Goal: Task Accomplishment & Management: Use online tool/utility

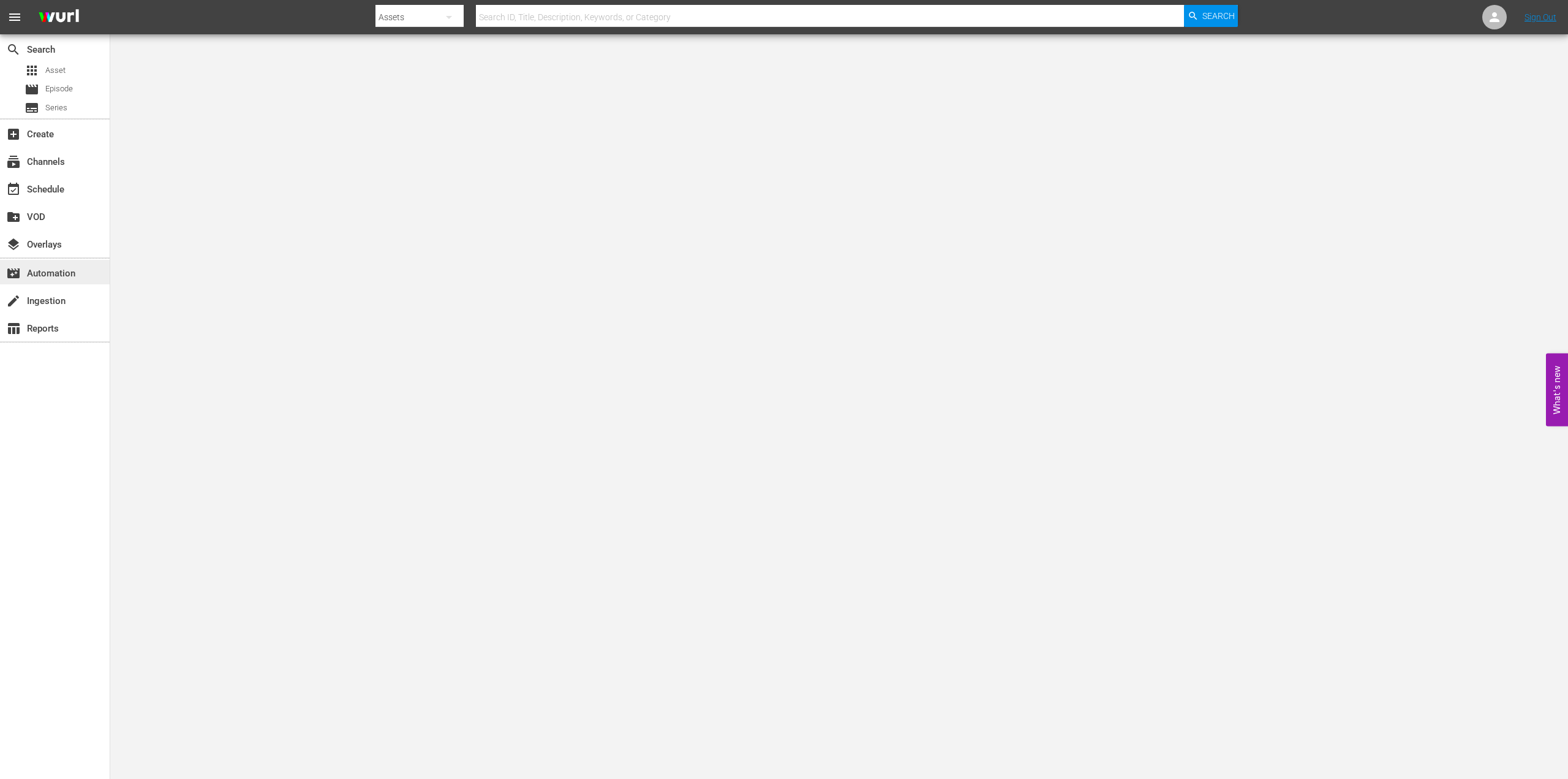
click at [59, 270] on div "movie_filter Automation" at bounding box center [34, 271] width 69 height 11
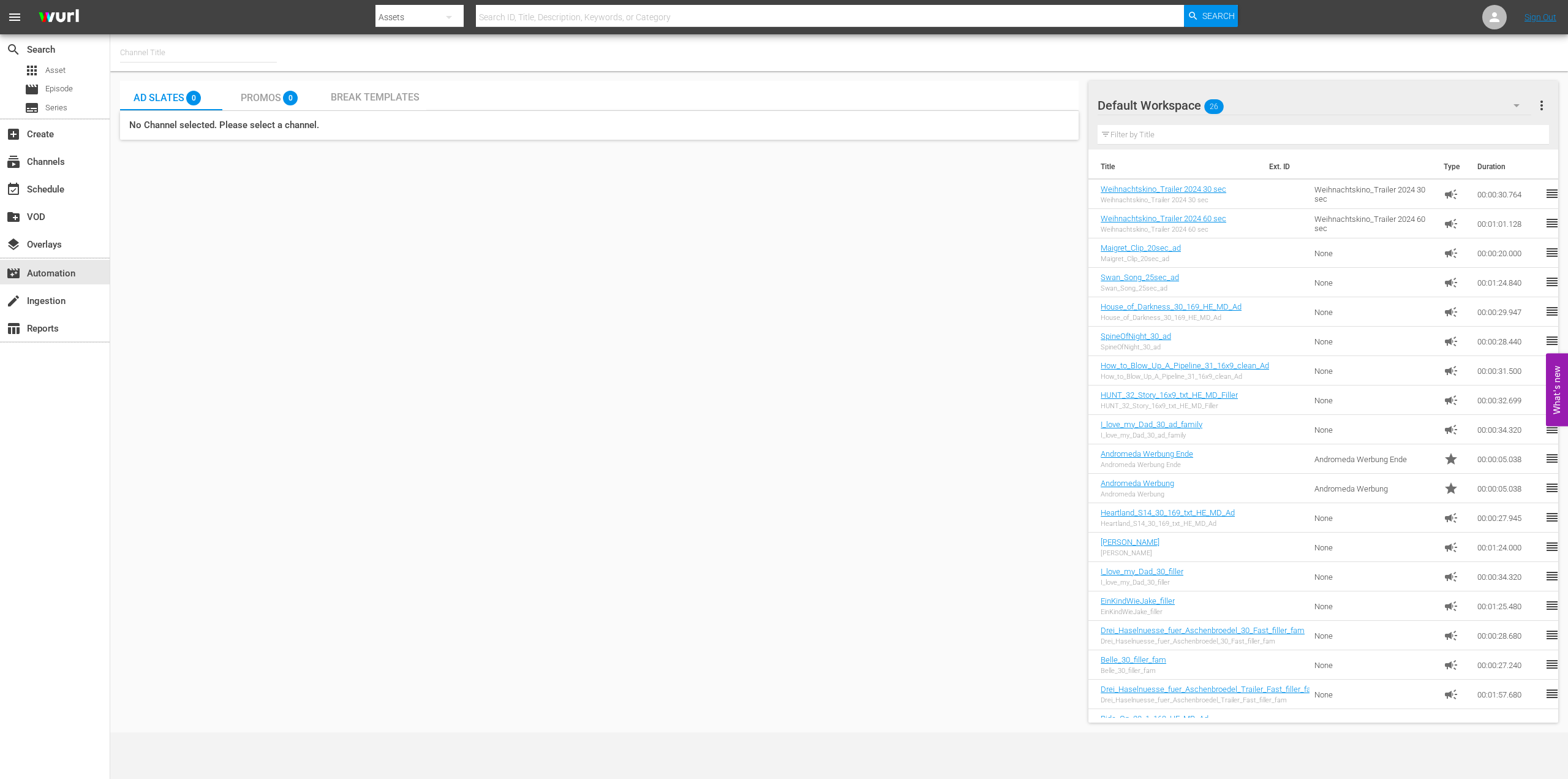
click at [154, 45] on input "text" at bounding box center [198, 52] width 157 height 29
type input "n"
click at [170, 78] on div "FarmlandTV (1589 - plaionpictures_weihnachtskino_1)" at bounding box center [288, 87] width 317 height 29
type input "FarmlandTV (1589 - plaionpictures_weihnachtskino_1)"
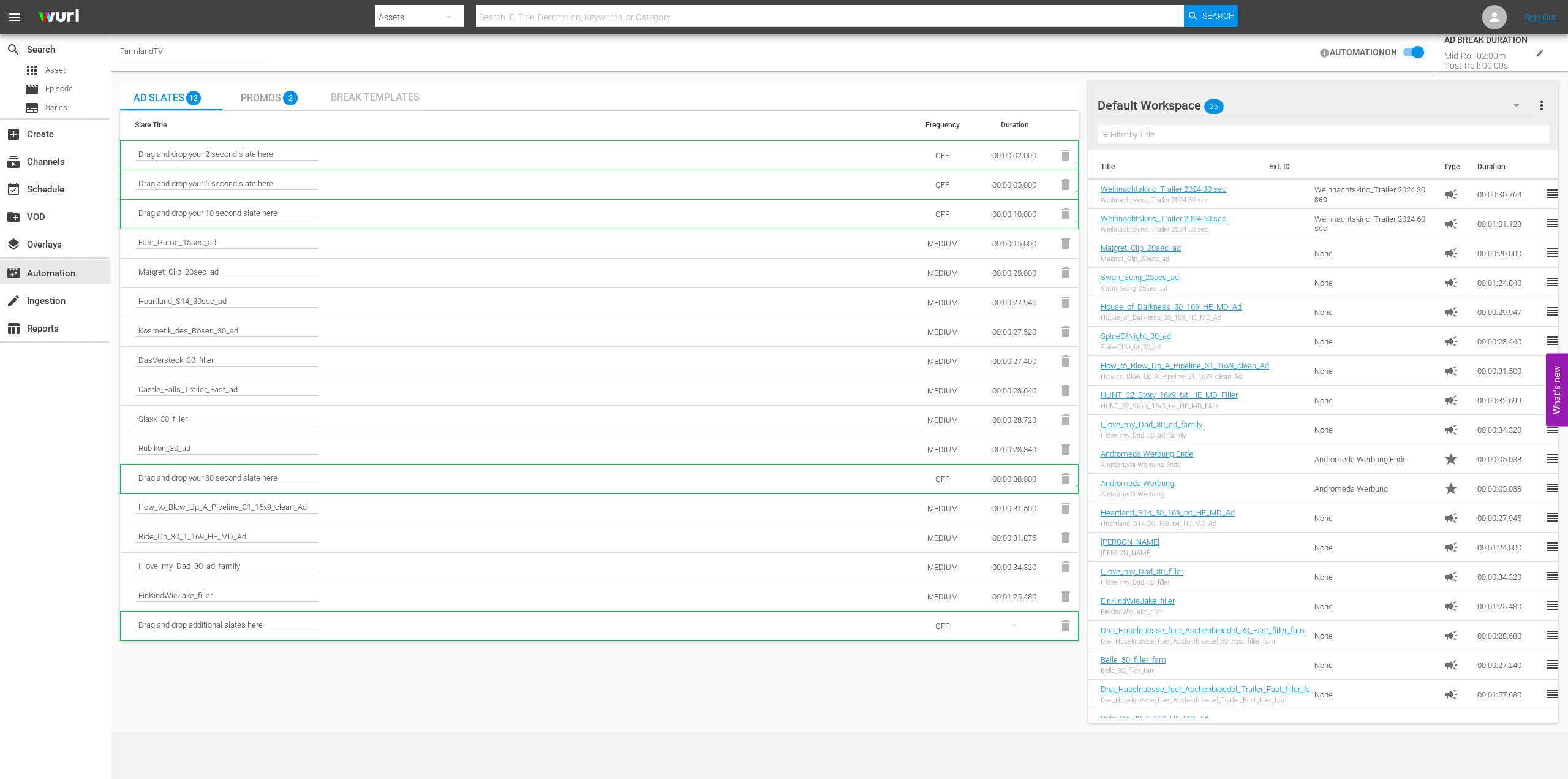
click at [359, 94] on span "Break Templates" at bounding box center [374, 97] width 88 height 12
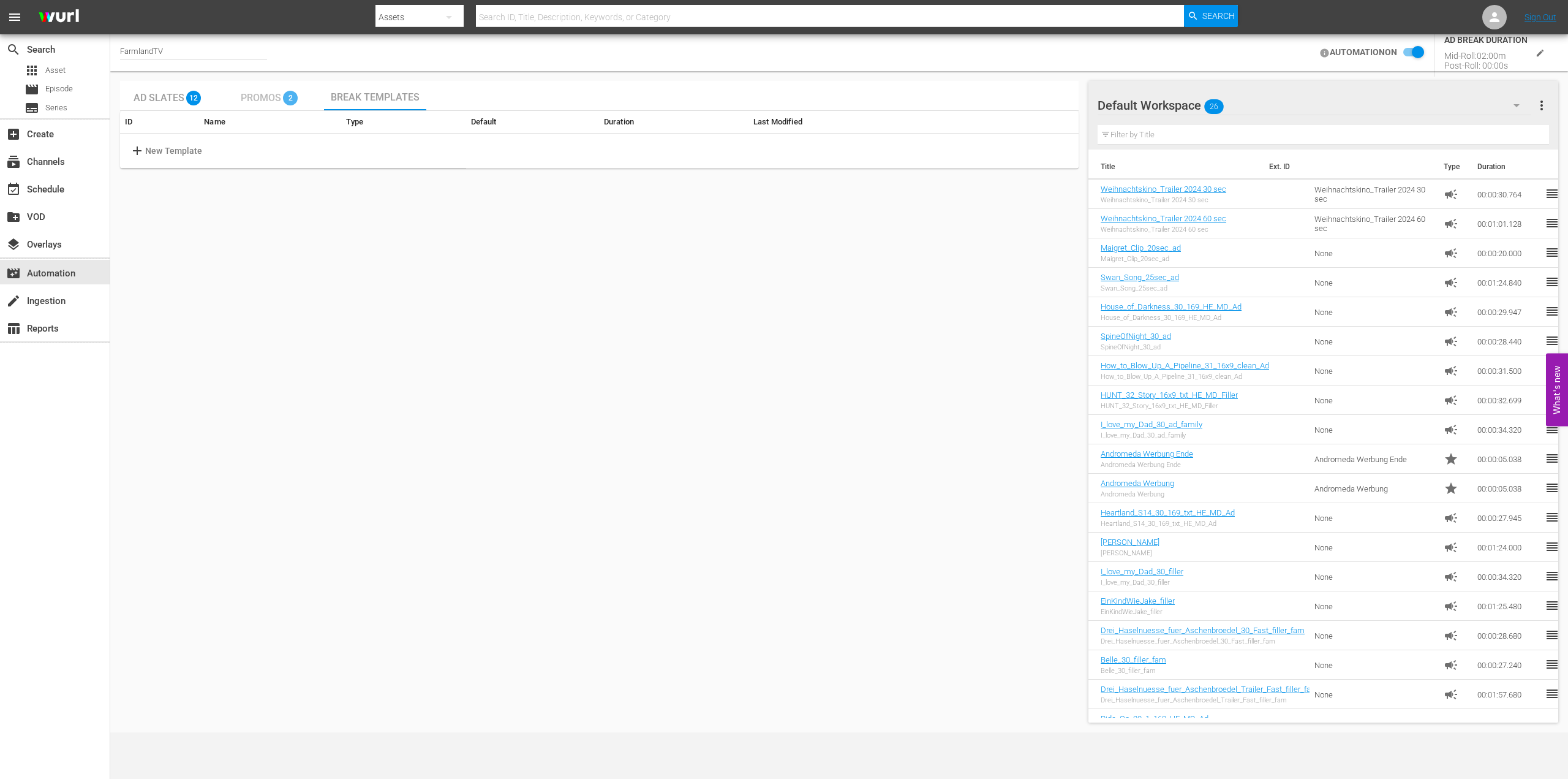
click at [259, 99] on span "Promos" at bounding box center [260, 98] width 40 height 12
click at [159, 99] on span "Ad Slates" at bounding box center [158, 98] width 51 height 12
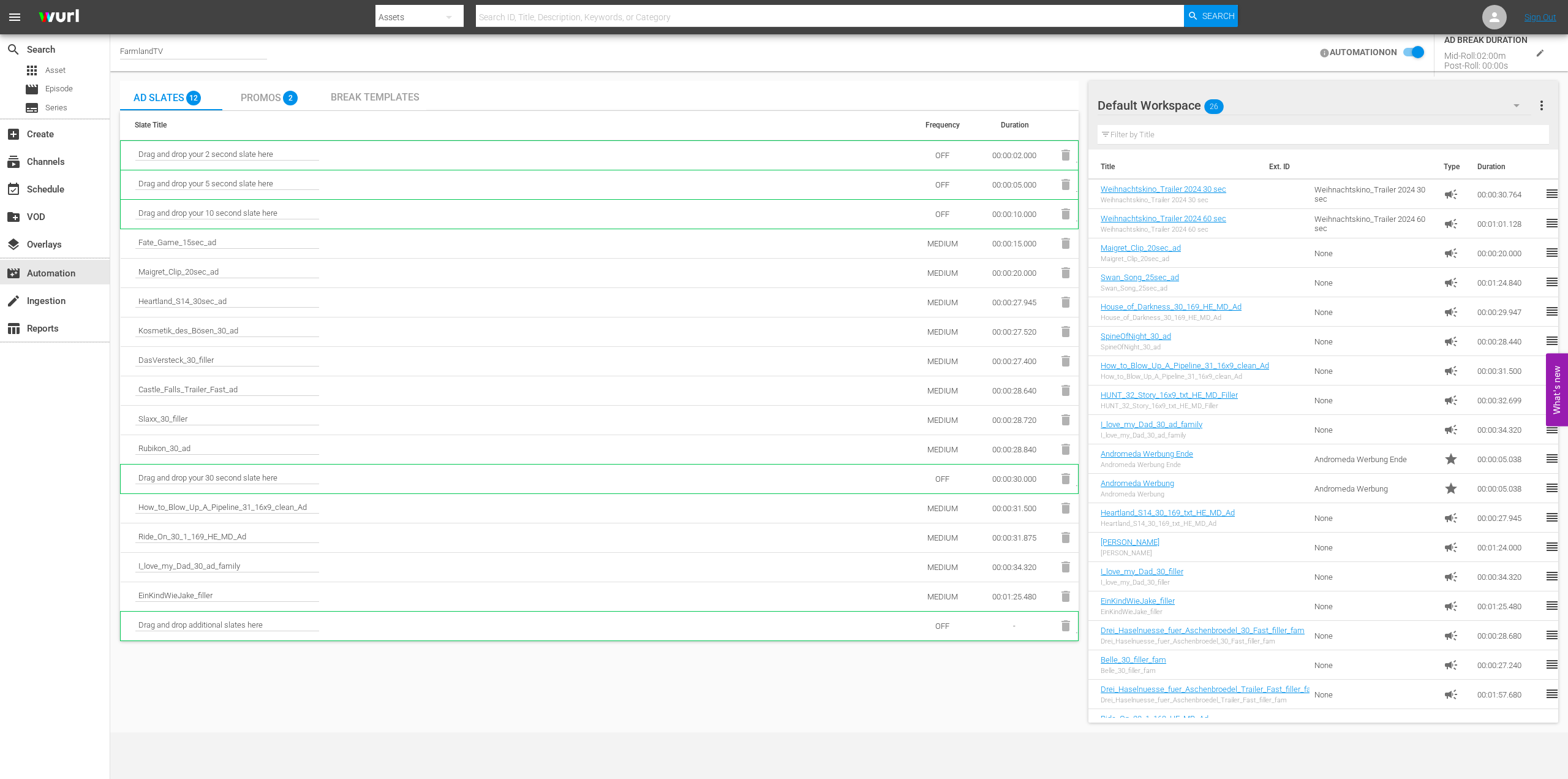
click at [268, 97] on span "Promos" at bounding box center [260, 98] width 40 height 12
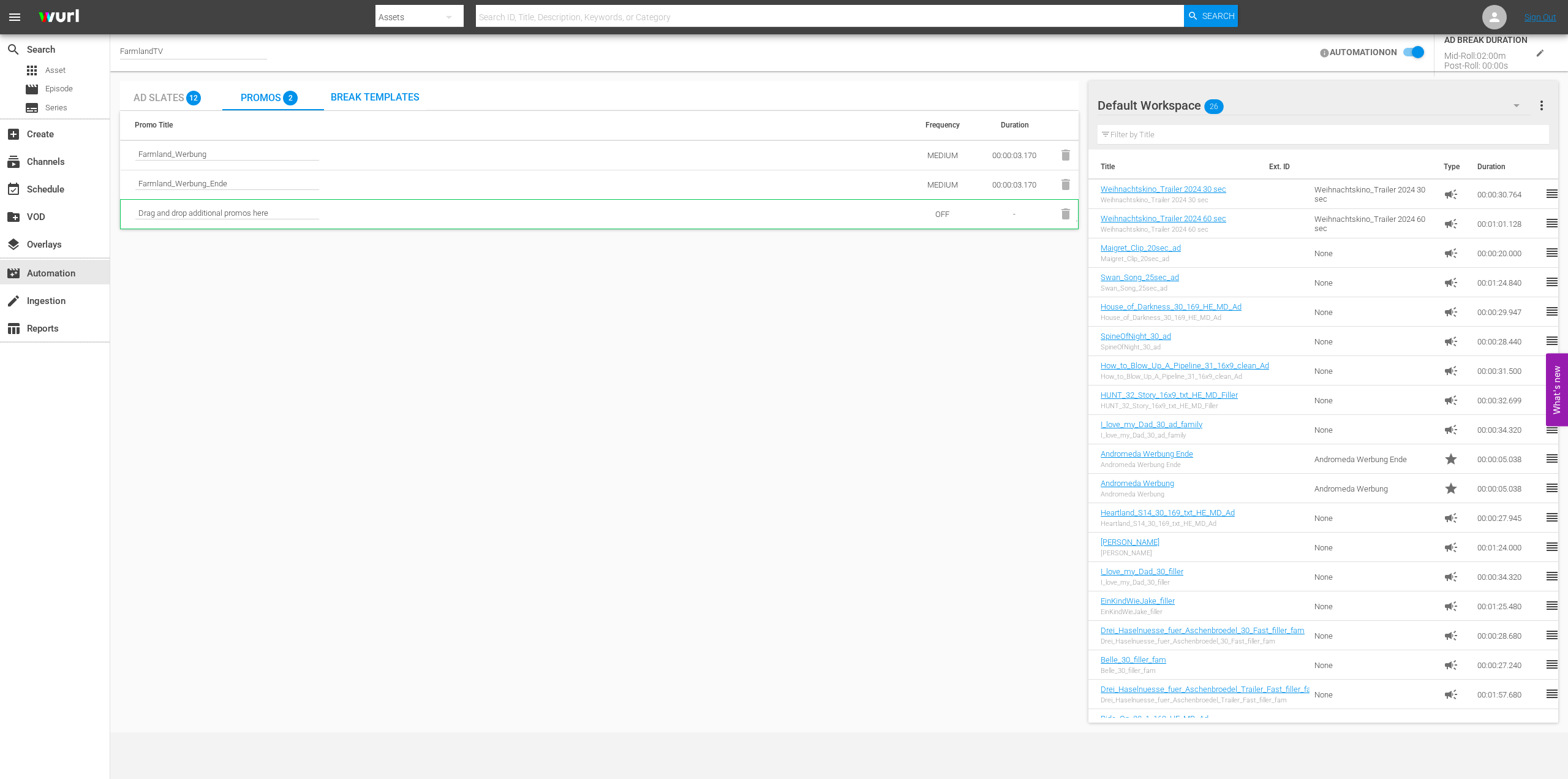
click at [386, 94] on span "Break Templates" at bounding box center [374, 97] width 88 height 12
click at [149, 154] on p "New Template" at bounding box center [173, 150] width 58 height 13
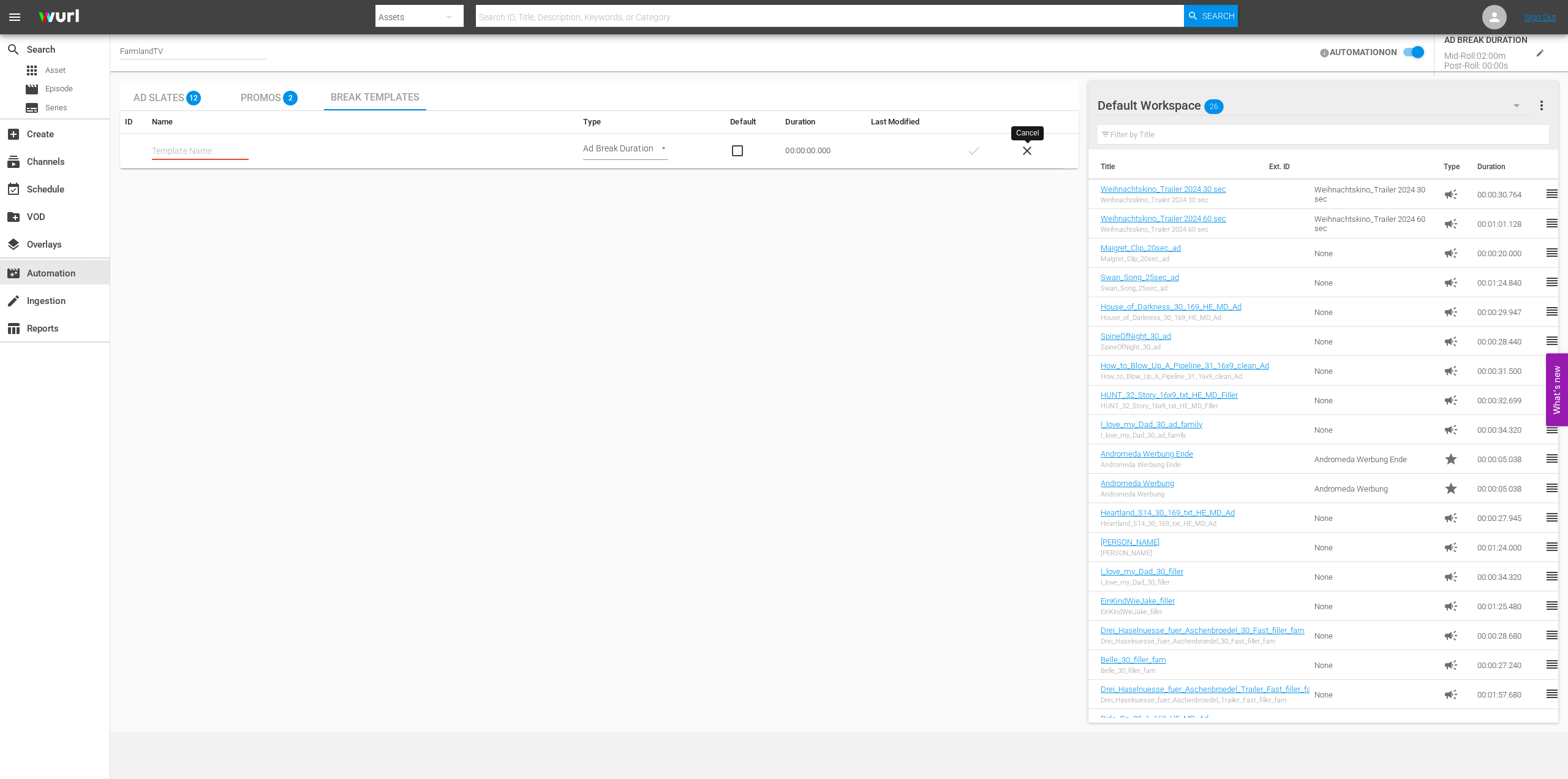
click at [1027, 155] on span "close" at bounding box center [1027, 150] width 15 height 15
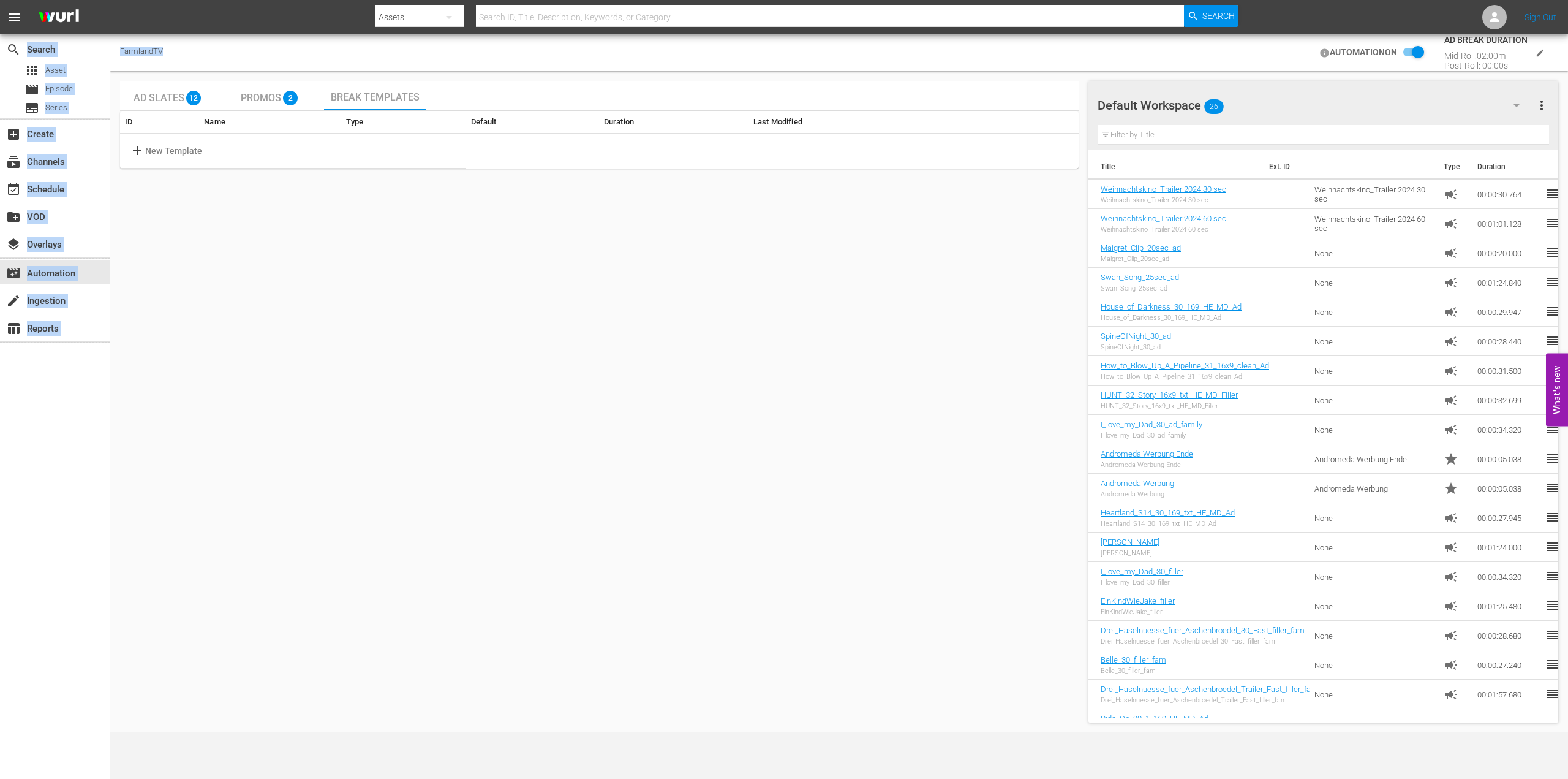
drag, startPoint x: 198, startPoint y: 54, endPoint x: 42, endPoint y: 34, distance: 157.3
click at [110, 0] on div "search Search apps Asset movie Episode subtitles Series add_box Create subscrip…" at bounding box center [839, 0] width 1458 height 0
drag, startPoint x: 213, startPoint y: 44, endPoint x: 203, endPoint y: 44, distance: 10.0
click at [213, 44] on div "FarmlandTV" at bounding box center [193, 53] width 147 height 31
click at [150, 49] on div "FarmlandTV" at bounding box center [193, 52] width 147 height 13
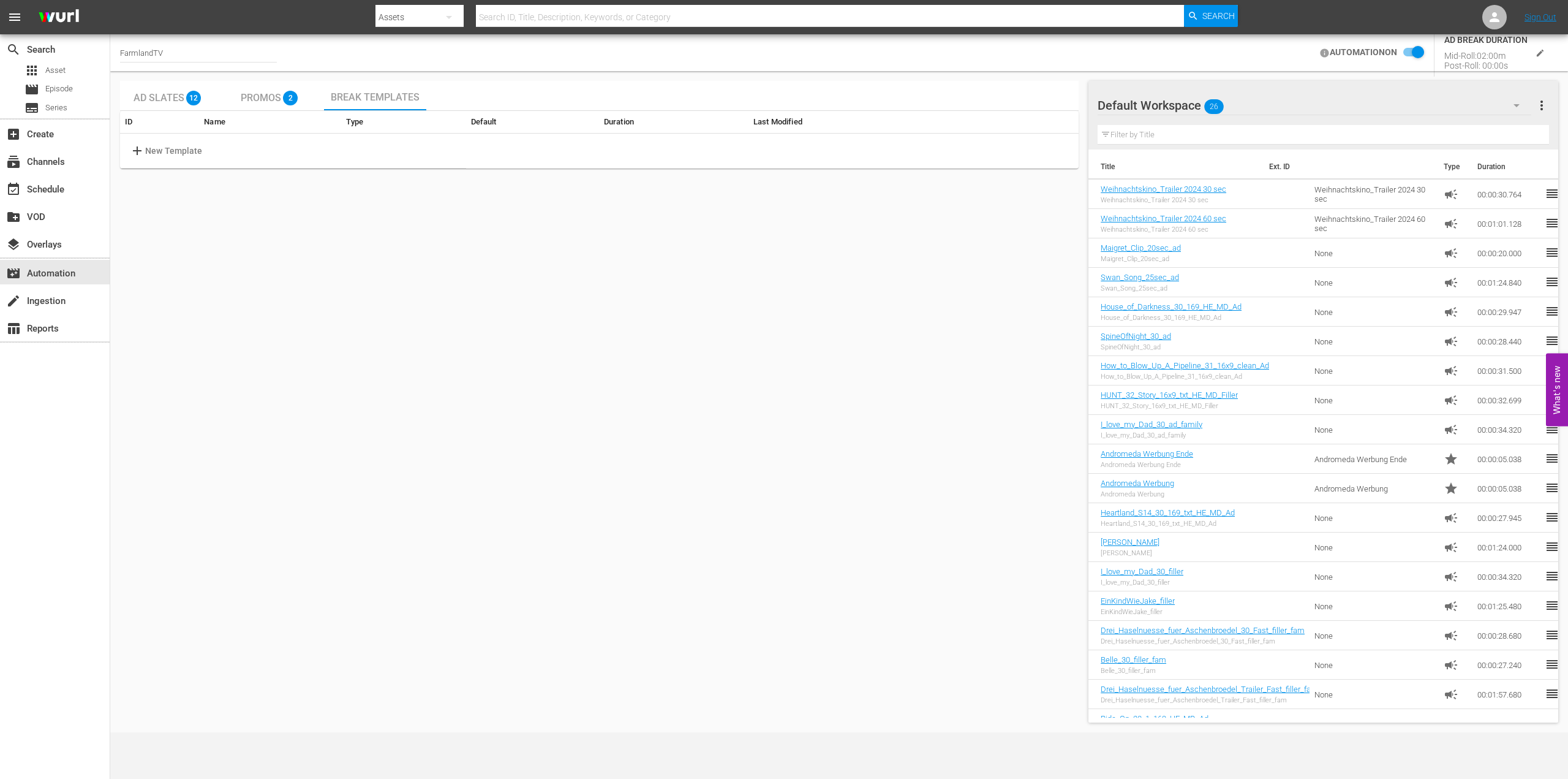
click at [150, 49] on input "FarmlandTV" at bounding box center [198, 52] width 157 height 29
click at [209, 91] on div "Weihnachtskino (1871 - plaion_pictures_gmbh_weihnachtskino_1)" at bounding box center [288, 87] width 317 height 29
type input "Weihnachtskino (1871 - plaion_pictures_gmbh_weihnachtskino_1)"
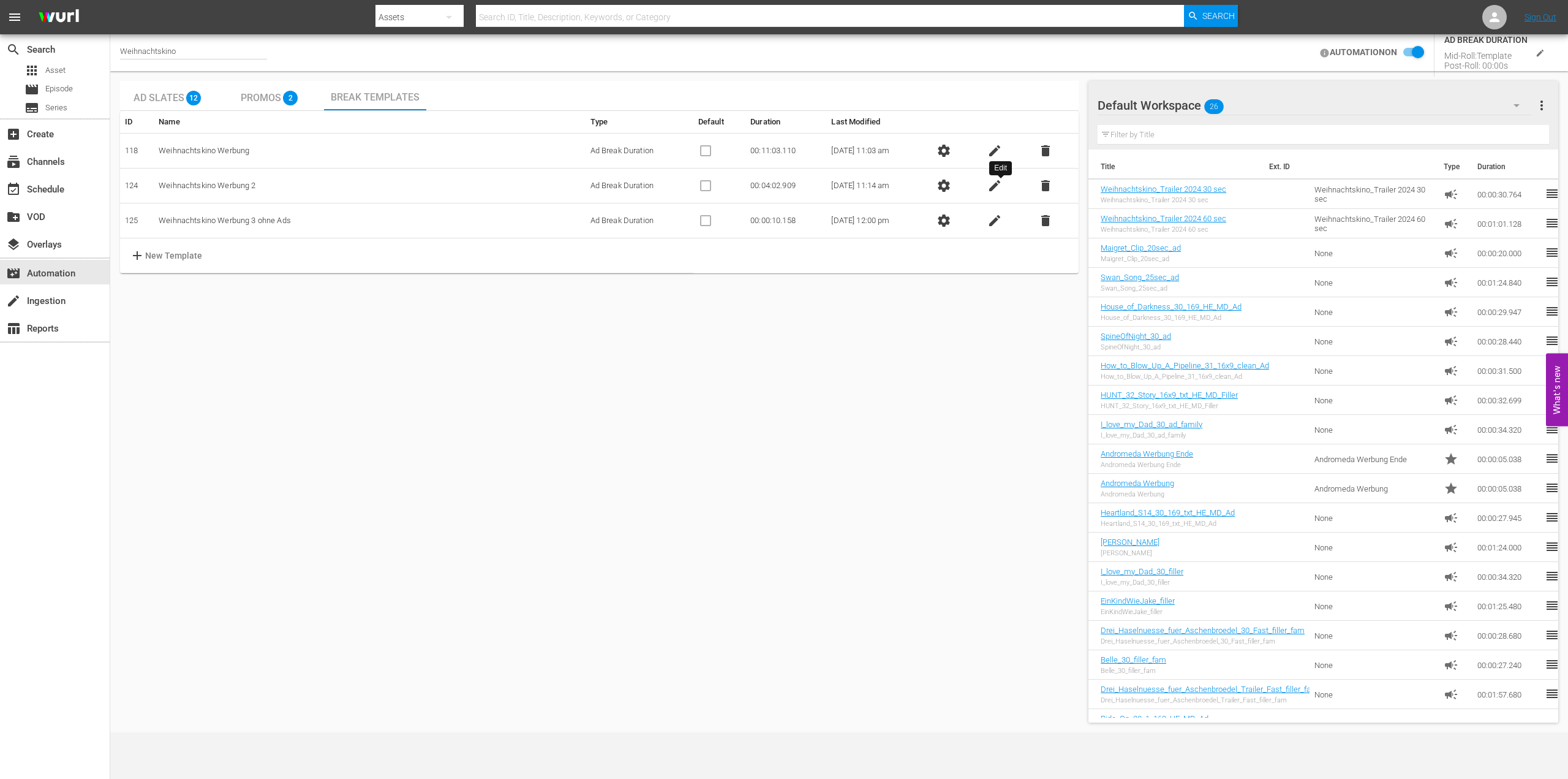
click at [999, 181] on span "edit" at bounding box center [994, 186] width 15 height 15
click at [999, 181] on span "close" at bounding box center [994, 186] width 15 height 15
click at [951, 183] on span "settings" at bounding box center [944, 186] width 15 height 15
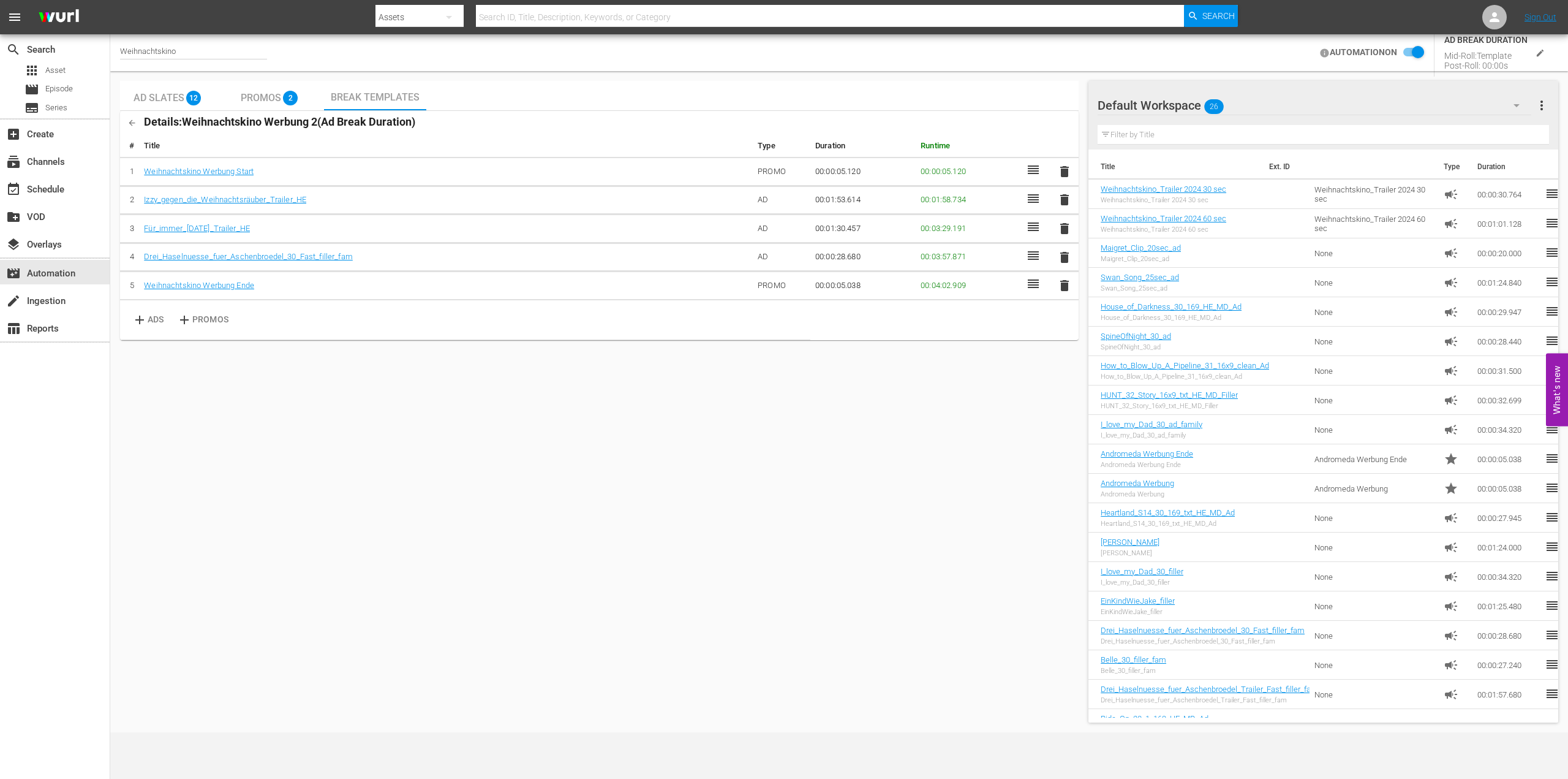
click at [131, 123] on icon "button" at bounding box center [132, 123] width 6 height 6
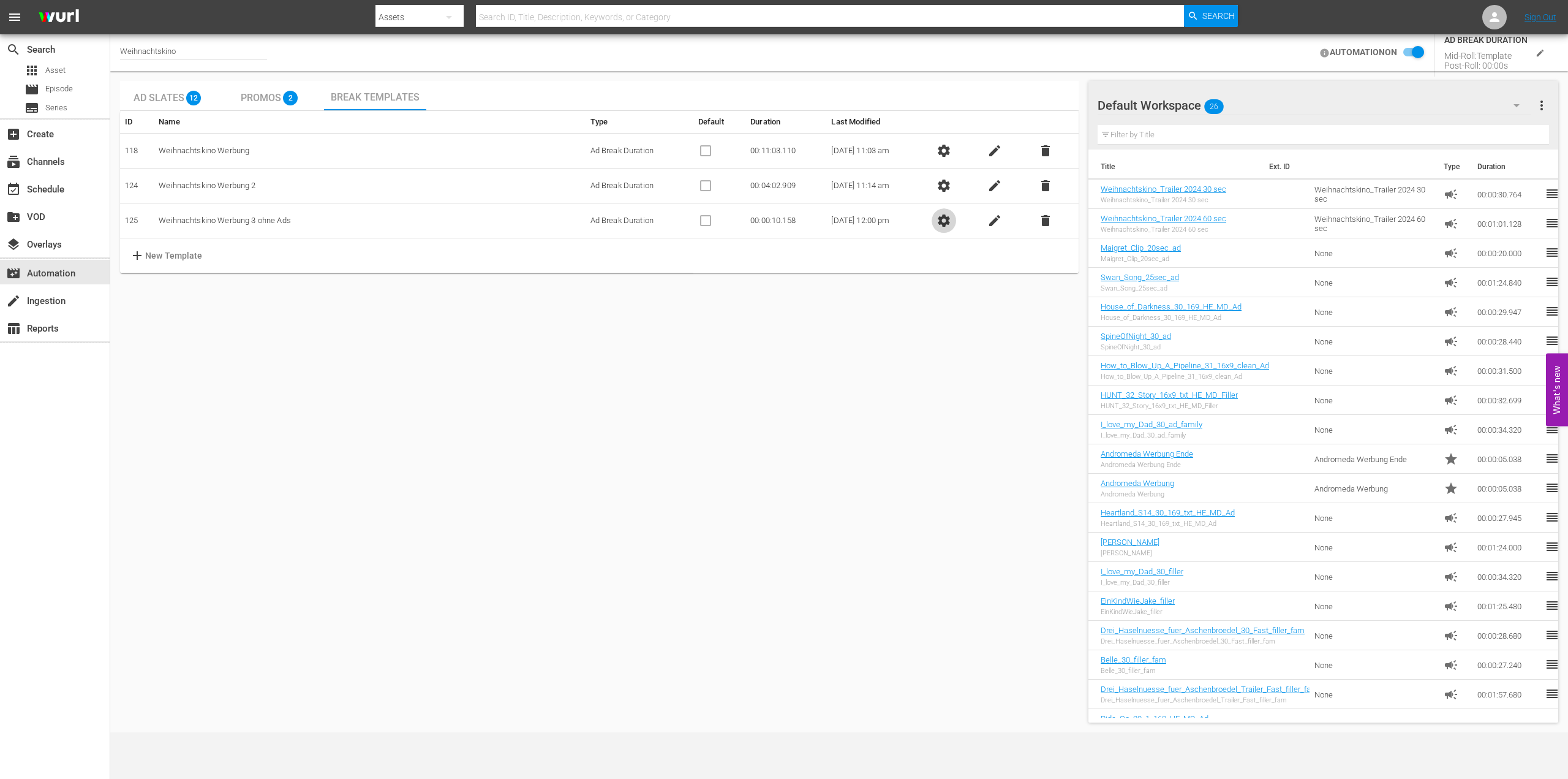
click at [950, 220] on span "settings" at bounding box center [944, 220] width 15 height 15
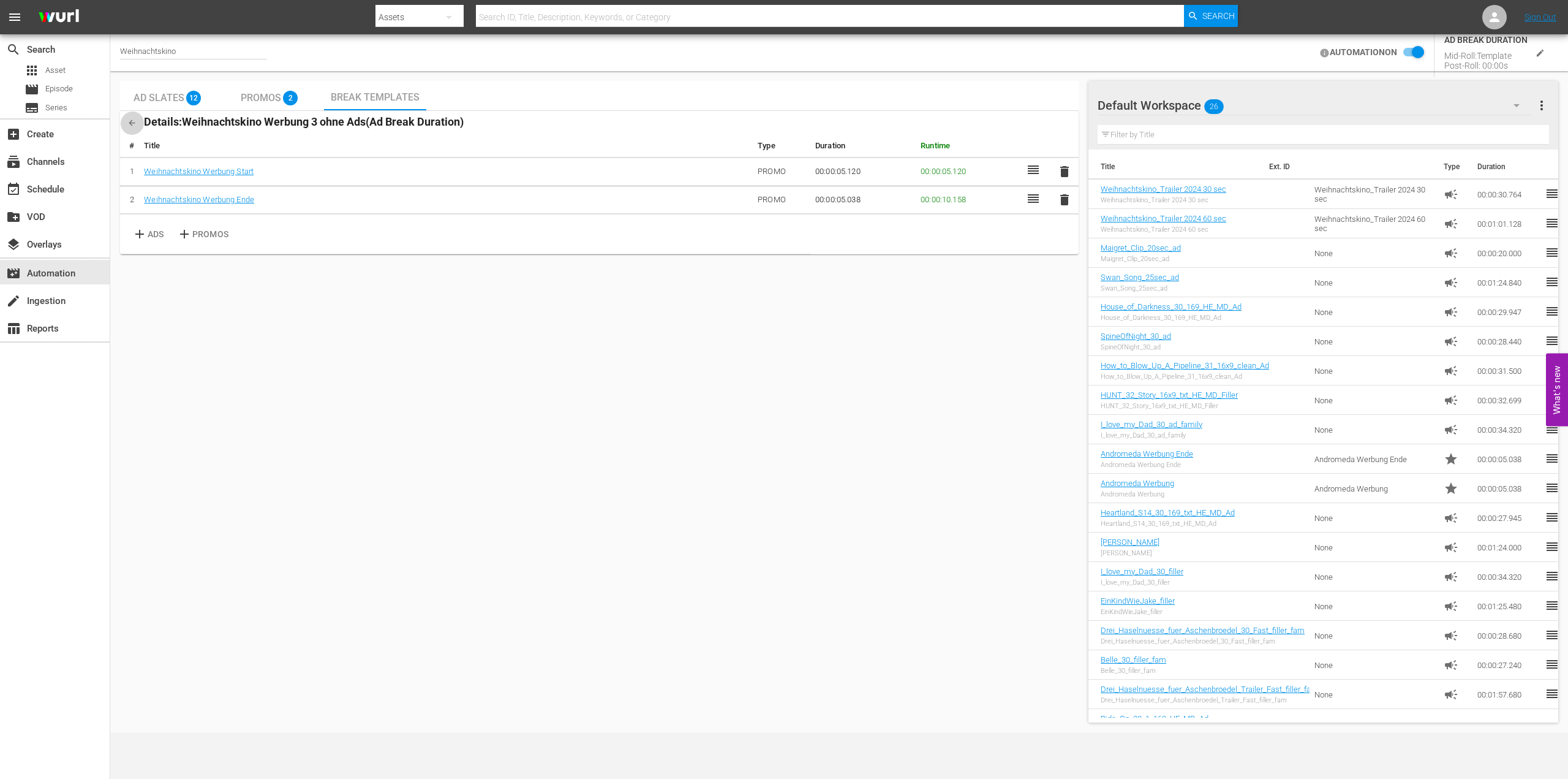
click at [128, 119] on icon "button" at bounding box center [131, 123] width 9 height 9
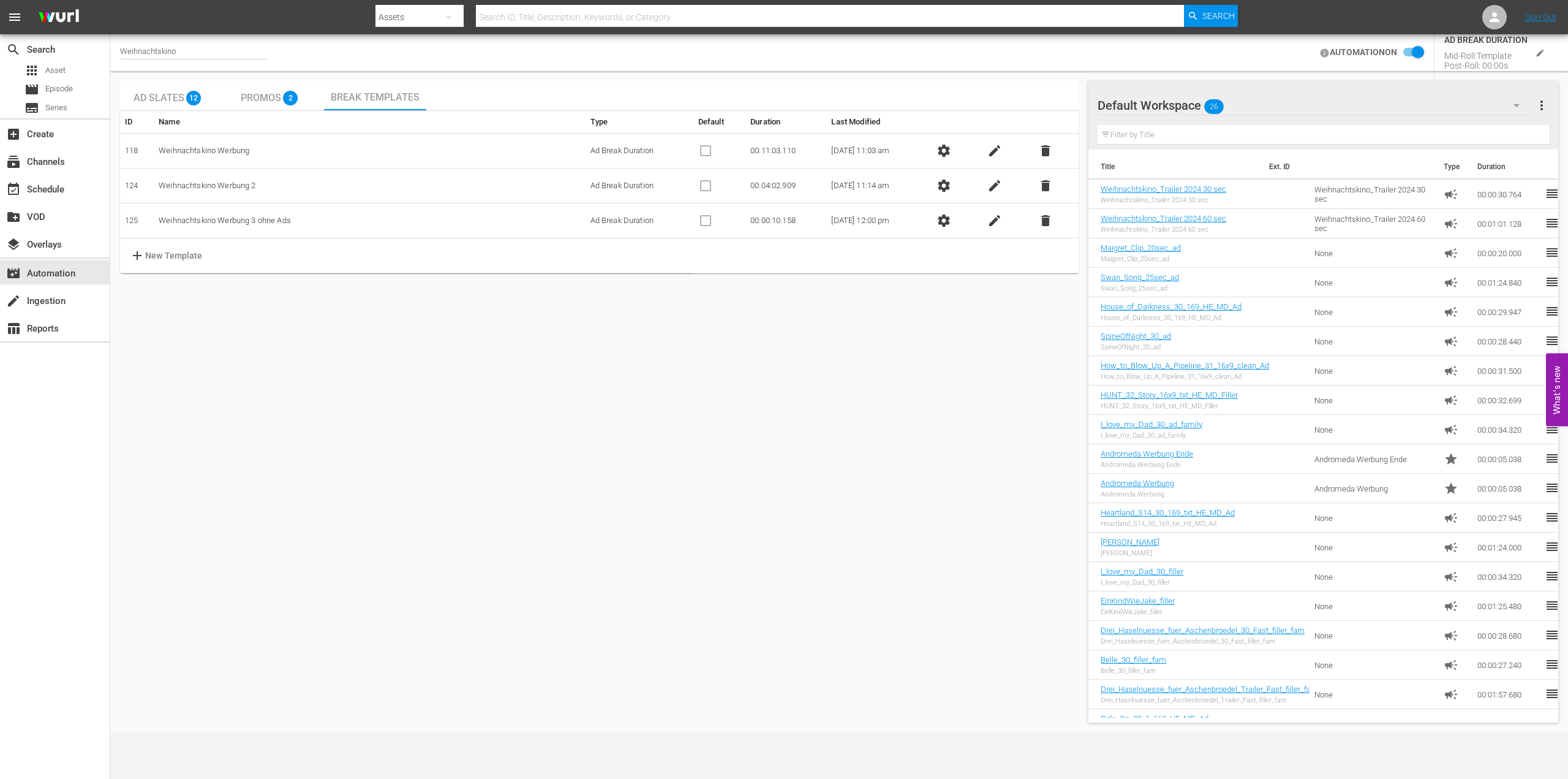
click at [947, 150] on span "settings" at bounding box center [944, 150] width 15 height 15
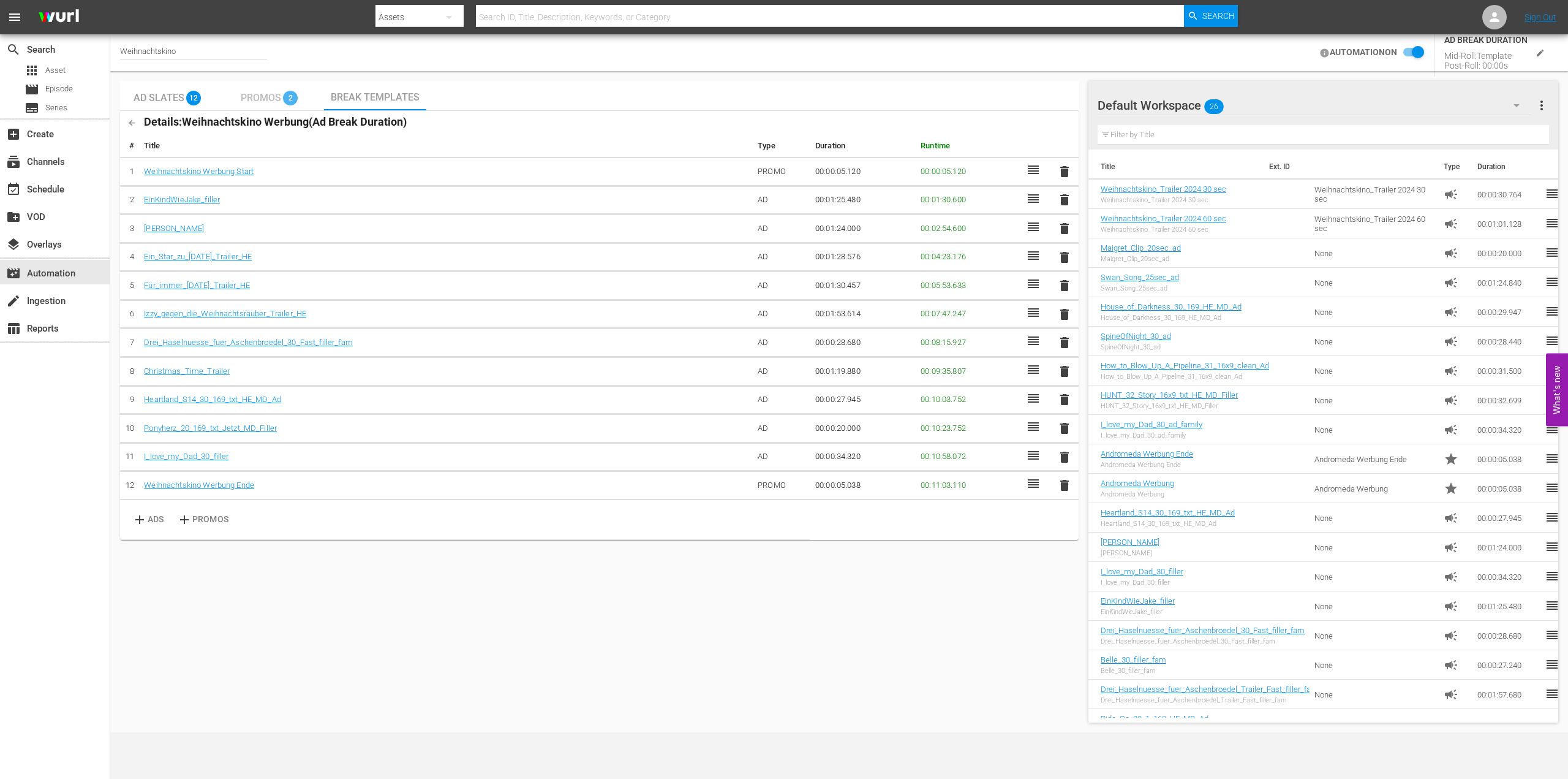
click at [229, 98] on div "Promos 2" at bounding box center [273, 95] width 102 height 29
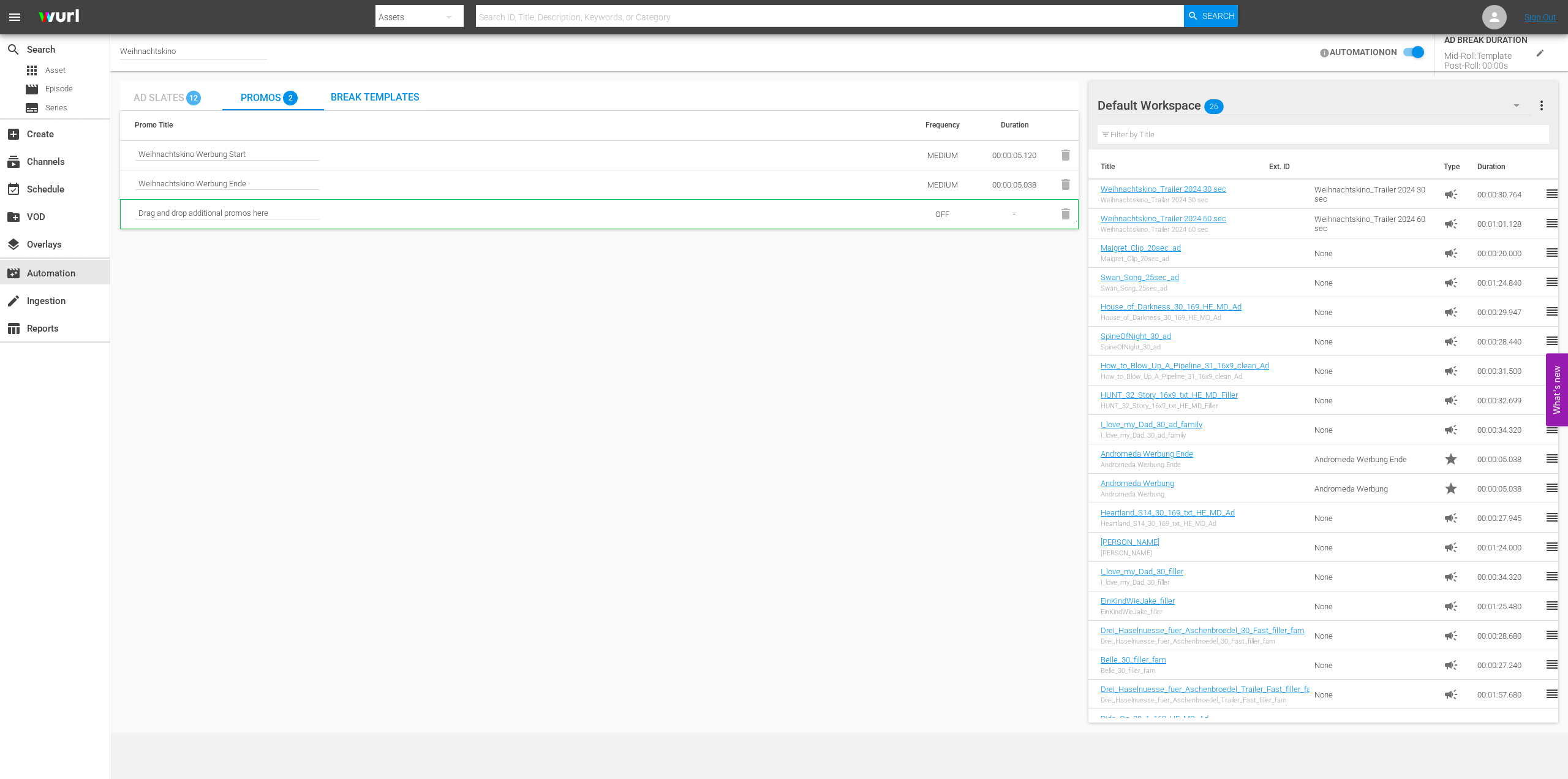
click at [163, 99] on span "Ad Slates" at bounding box center [158, 98] width 51 height 12
